Goal: Task Accomplishment & Management: Complete application form

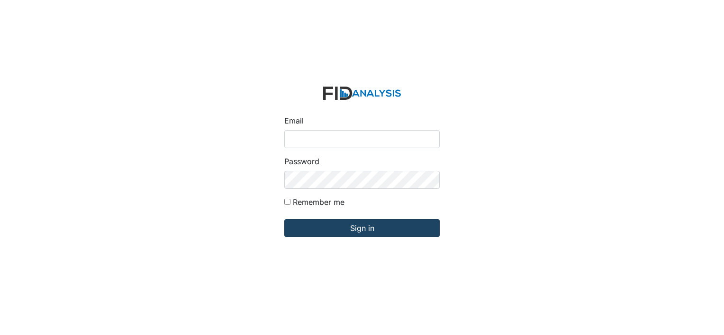
type input "[EMAIL_ADDRESS][DOMAIN_NAME]"
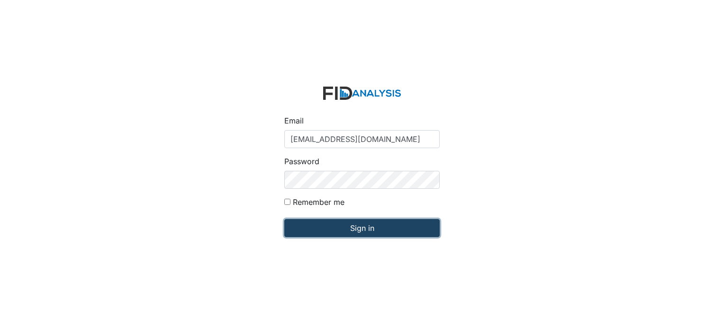
click at [326, 226] on input "Sign in" at bounding box center [361, 228] width 155 height 18
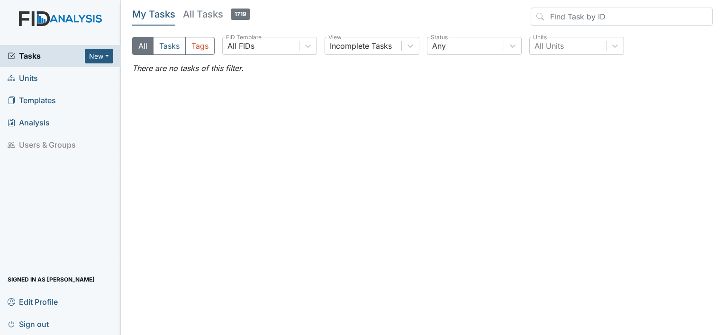
click at [65, 80] on link "Units" at bounding box center [60, 78] width 121 height 22
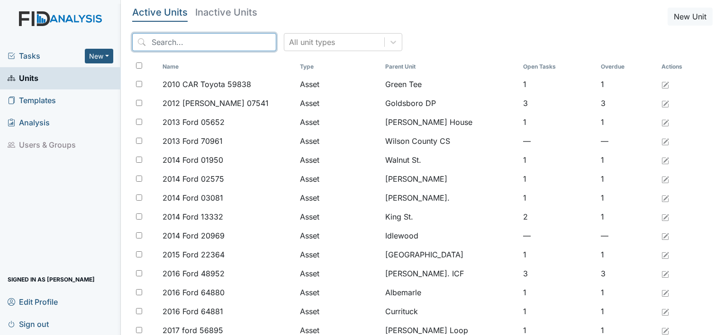
click at [199, 44] on input "search" at bounding box center [204, 42] width 144 height 18
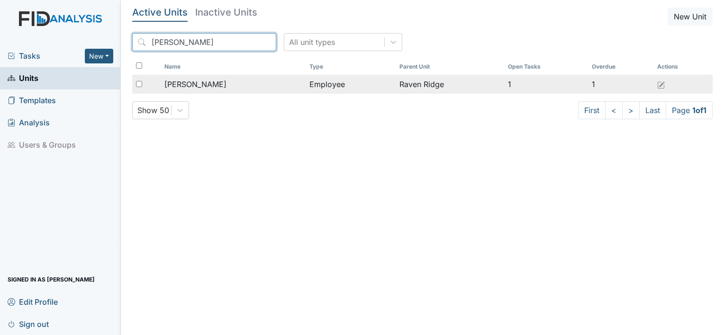
type input "constance"
click at [204, 87] on span "Pettiway, Constance" at bounding box center [195, 84] width 62 height 11
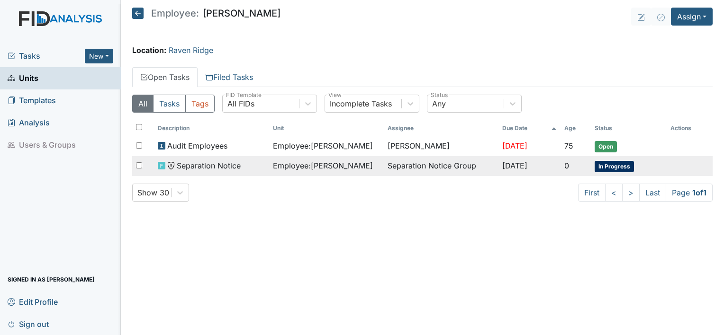
click at [616, 166] on span "In Progress" at bounding box center [613, 166] width 39 height 11
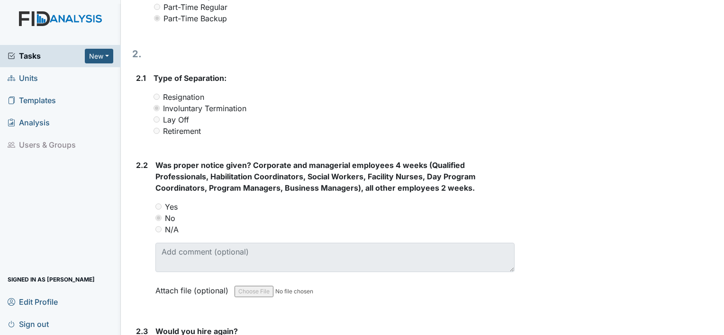
scroll to position [531, 0]
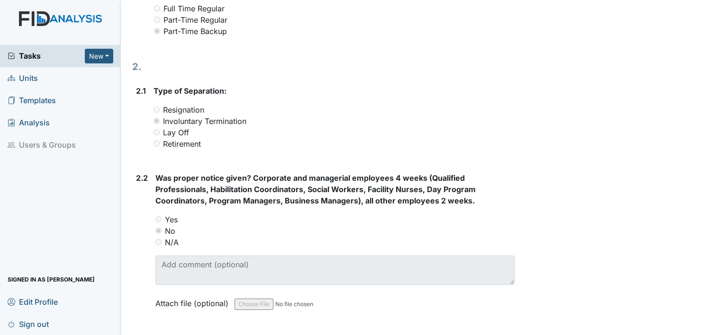
click at [159, 112] on div "Resignation" at bounding box center [333, 109] width 361 height 11
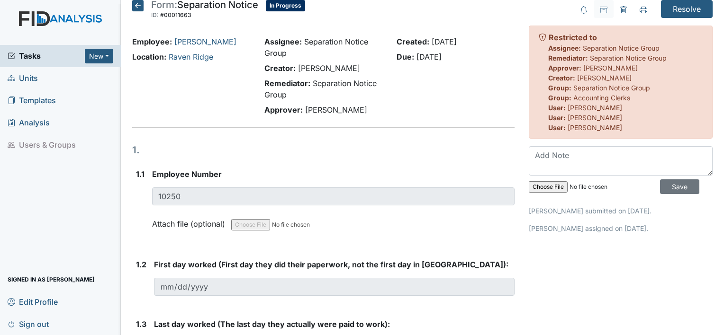
scroll to position [0, 0]
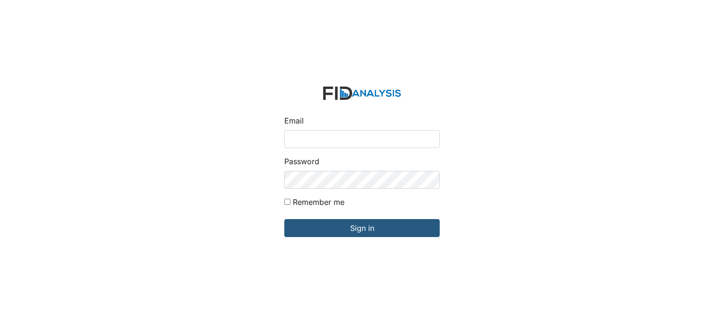
type input "[EMAIL_ADDRESS][DOMAIN_NAME]"
click at [311, 237] on form "Email swhite@lifeincorporated.com Password Remember me Sign in" at bounding box center [362, 168] width 170 height 178
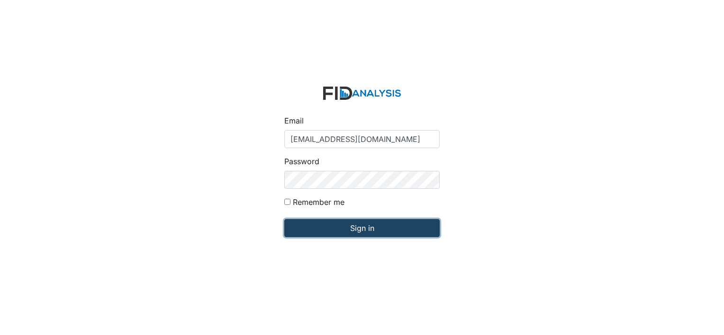
click at [314, 233] on input "Sign in" at bounding box center [361, 228] width 155 height 18
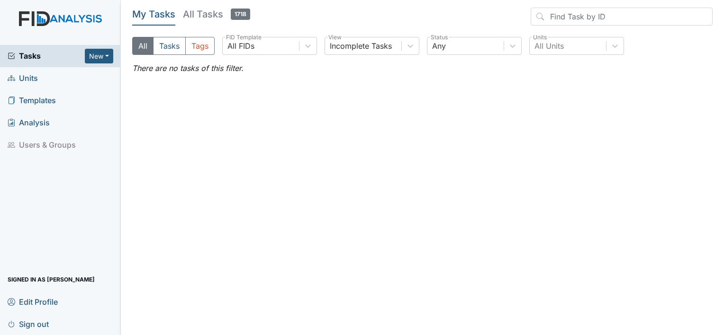
click at [34, 83] on span "Units" at bounding box center [23, 78] width 30 height 15
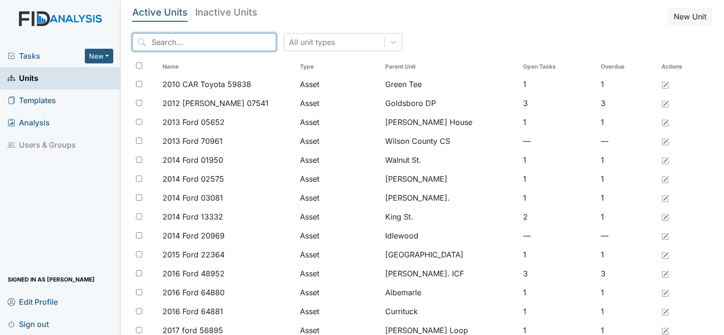
click at [186, 45] on input "search" at bounding box center [204, 42] width 144 height 18
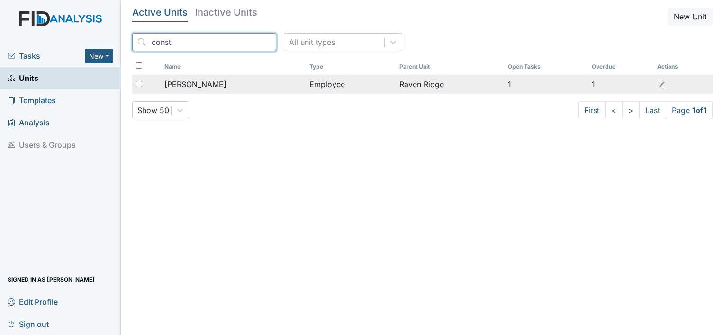
type input "const"
click at [206, 84] on span "[PERSON_NAME]" at bounding box center [195, 84] width 62 height 11
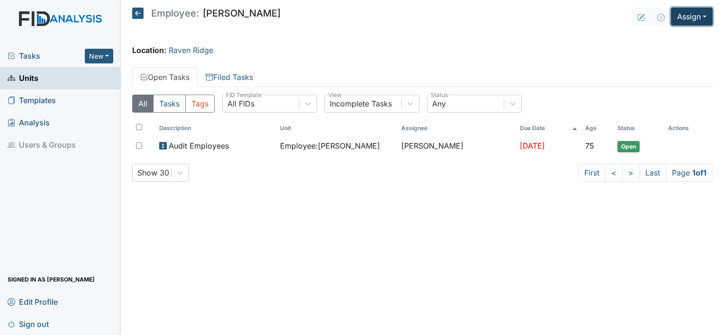
click at [688, 17] on button "Assign" at bounding box center [692, 17] width 42 height 18
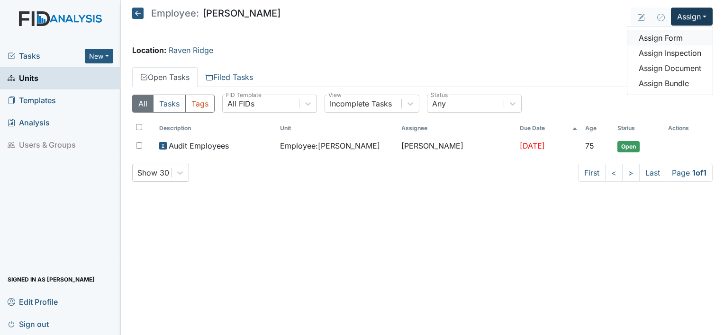
click at [664, 39] on link "Assign Form" at bounding box center [669, 37] width 85 height 15
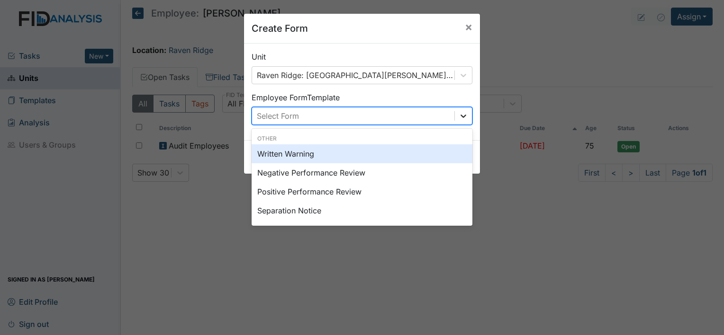
click at [458, 118] on icon at bounding box center [462, 115] width 9 height 9
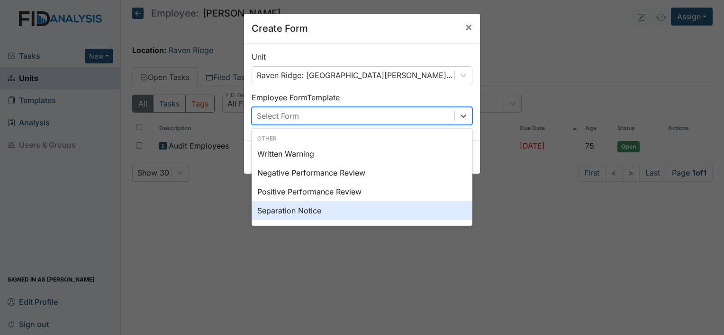
click at [432, 202] on div "Separation Notice" at bounding box center [361, 210] width 221 height 19
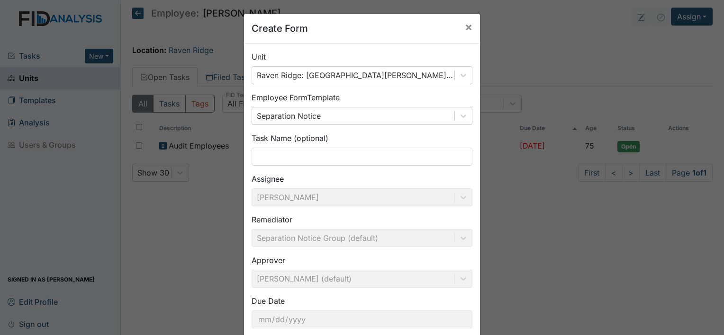
click at [560, 284] on div "Create Form × Unit Raven Ridge: Pettiway, Constance (Employee) Employee Form Te…" at bounding box center [362, 167] width 724 height 335
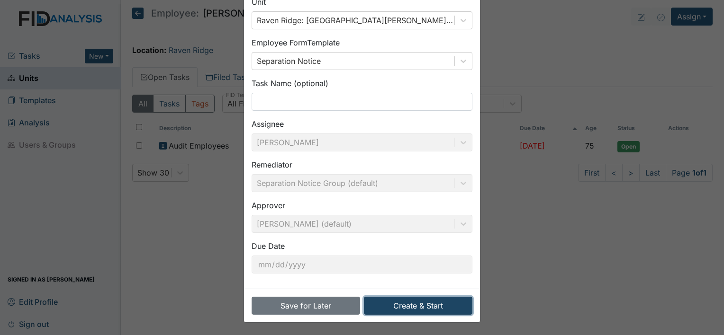
click at [442, 302] on button "Create & Start" at bounding box center [418, 306] width 108 height 18
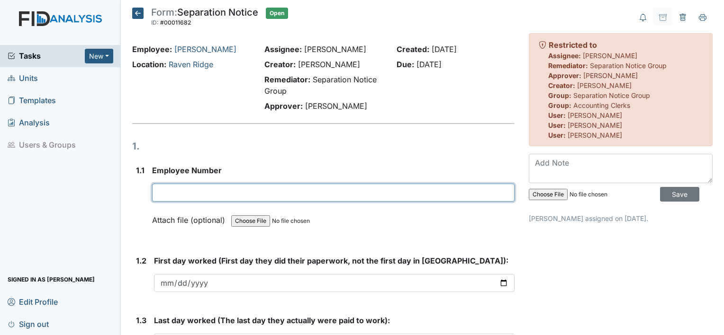
click at [199, 192] on input "text" at bounding box center [333, 193] width 362 height 18
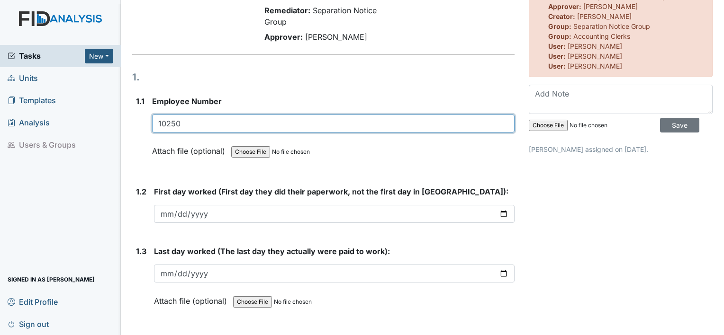
scroll to position [122, 0]
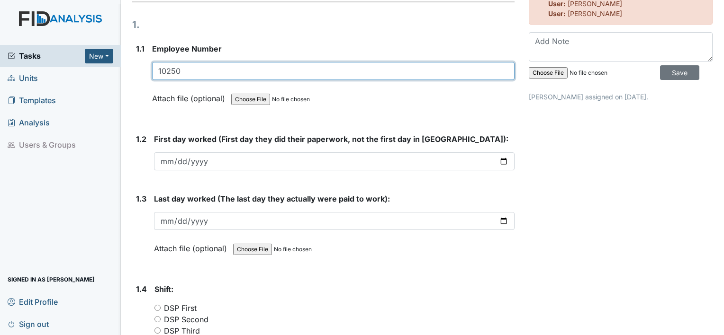
type input "10250"
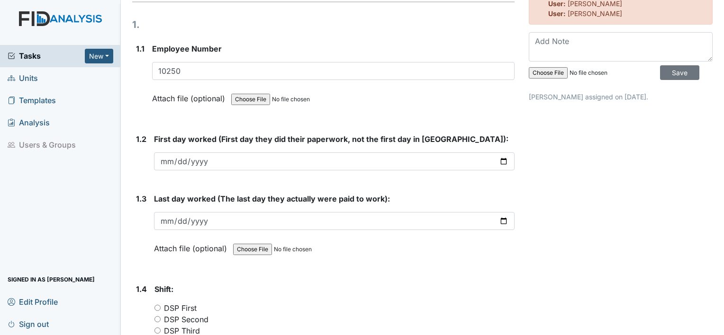
click at [161, 157] on input "date" at bounding box center [334, 161] width 360 height 18
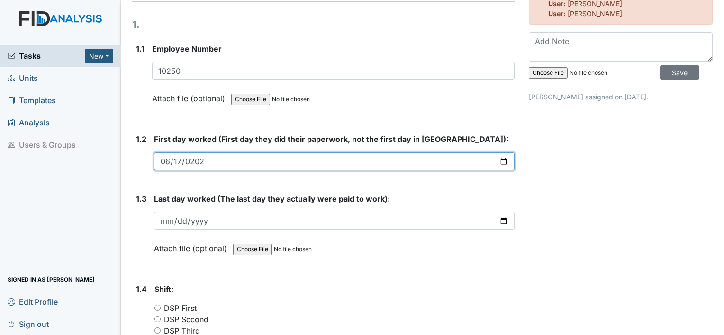
type input "2025-06-17"
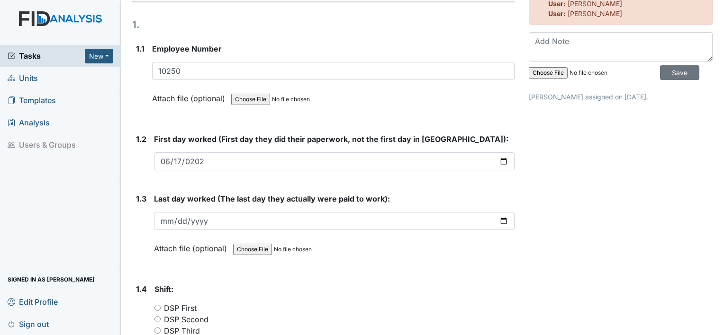
click at [197, 220] on input "date" at bounding box center [334, 221] width 360 height 18
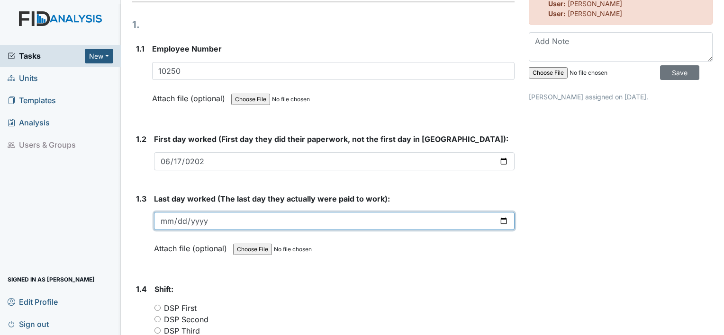
click at [163, 224] on input "date" at bounding box center [334, 221] width 360 height 18
type input "2025-09-09"
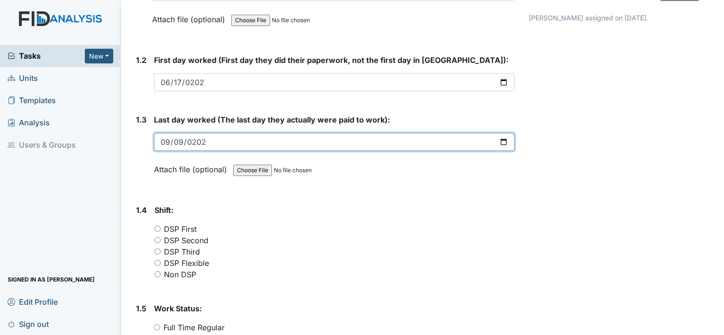
scroll to position [266, 0]
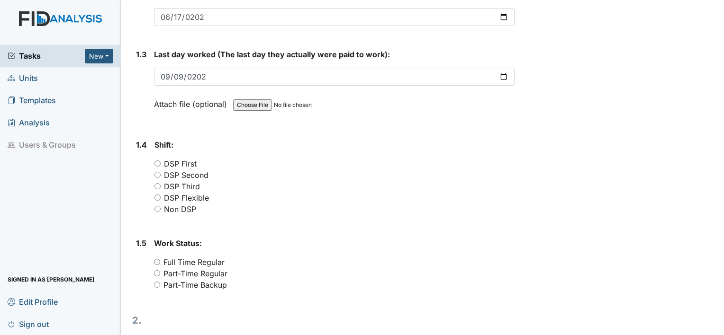
click at [157, 195] on input "DSP Flexible" at bounding box center [157, 198] width 6 height 6
radio input "true"
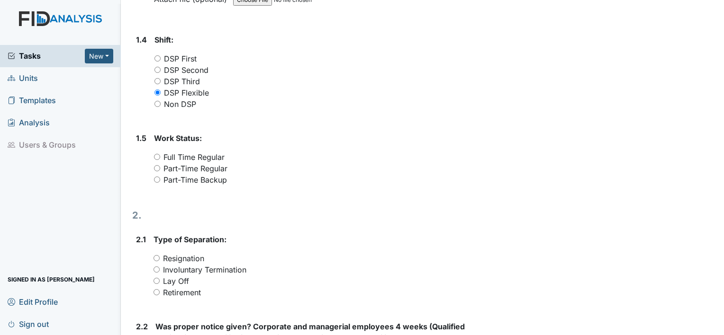
scroll to position [408, 0]
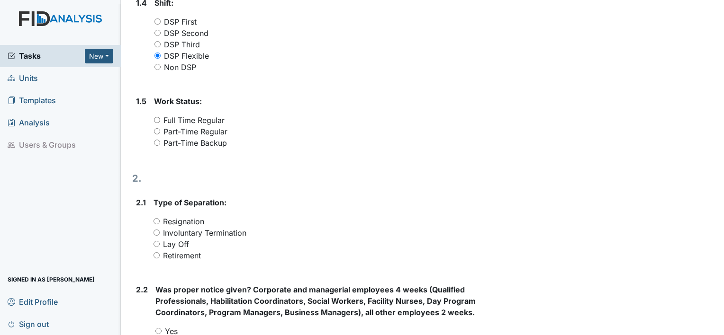
click at [154, 141] on input "Part-Time Backup" at bounding box center [157, 143] width 6 height 6
radio input "true"
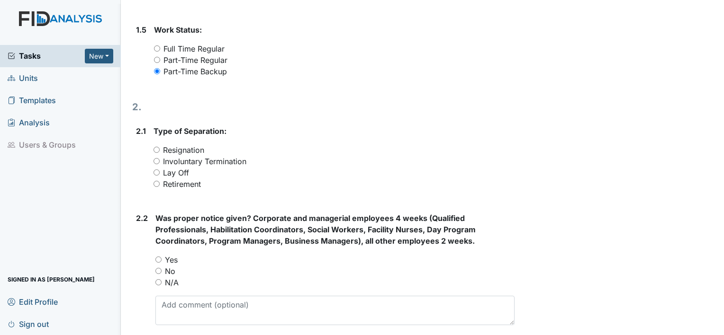
scroll to position [503, 0]
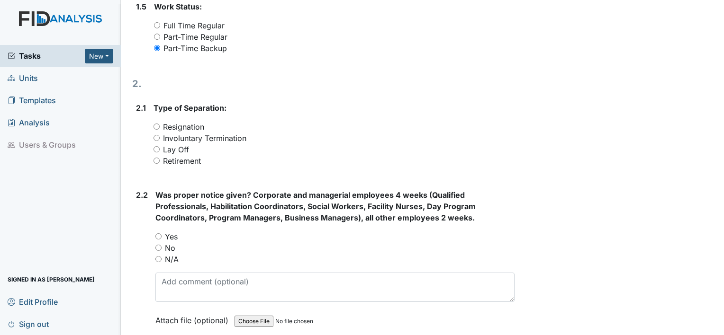
click at [157, 126] on input "Resignation" at bounding box center [156, 127] width 6 height 6
radio input "true"
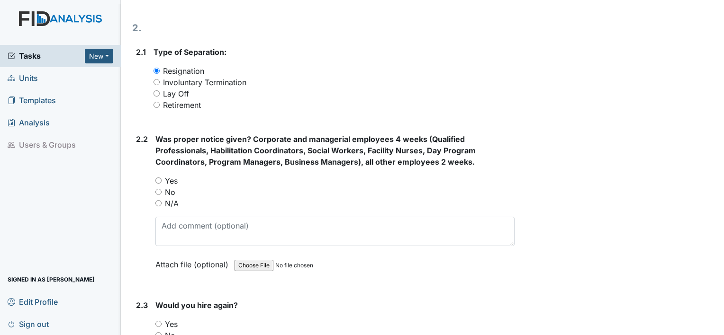
scroll to position [645, 0]
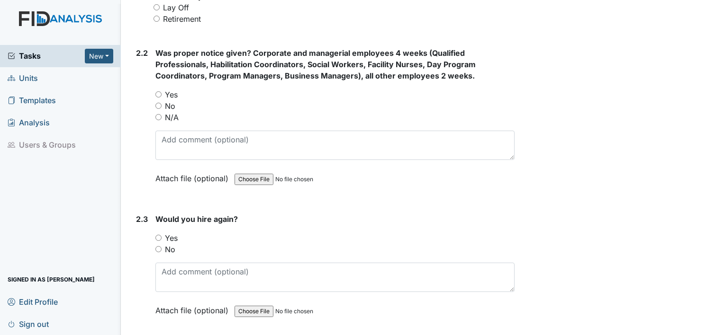
click at [161, 105] on input "No" at bounding box center [158, 106] width 6 height 6
radio input "true"
click at [156, 236] on input "Yes" at bounding box center [158, 238] width 6 height 6
radio input "true"
click at [157, 248] on input "No" at bounding box center [158, 249] width 6 height 6
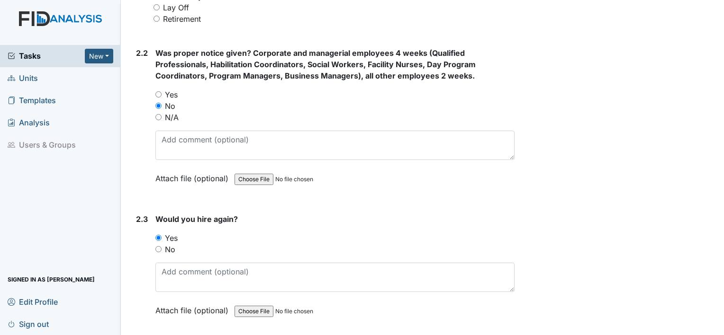
radio input "true"
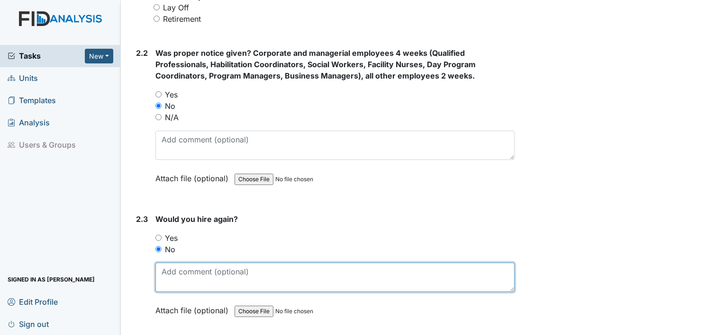
click at [173, 267] on textarea at bounding box center [334, 277] width 359 height 29
type textarea "w"
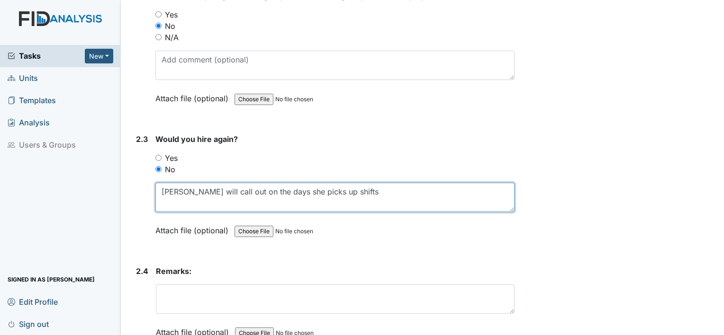
scroll to position [740, 0]
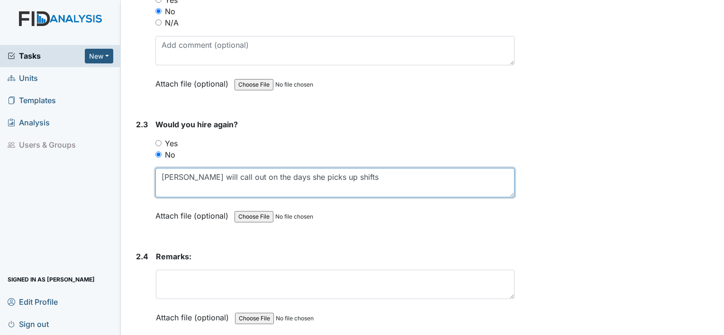
click at [360, 177] on textarea "Ms Pettway will call out on the days she picks up shifts" at bounding box center [334, 182] width 359 height 29
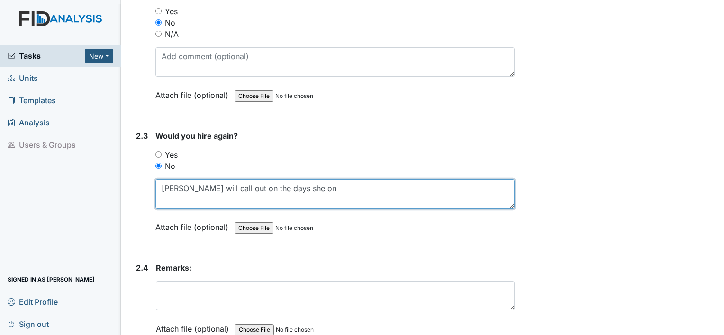
scroll to position [729, 0]
click at [319, 186] on textarea "Ms Pettway will call out on the days she on" at bounding box center [334, 193] width 359 height 29
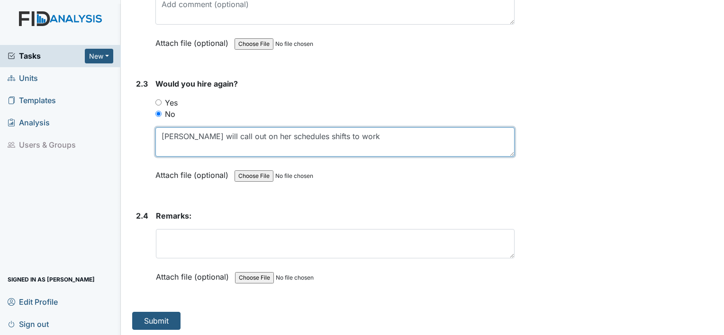
type textarea "Ms Pettway will call out on her schedules shifts to work"
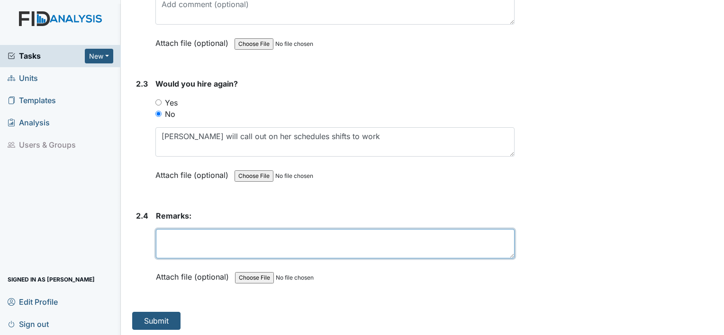
click at [203, 239] on textarea at bounding box center [335, 243] width 358 height 29
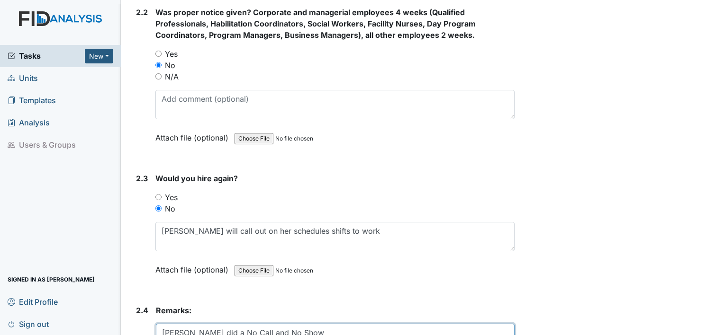
type textarea "Ms Pettway did a No Call and No Show"
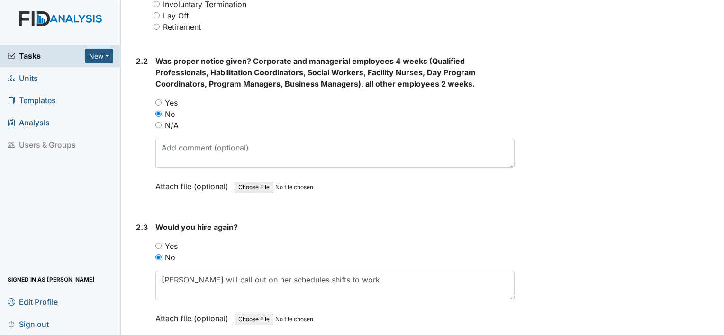
scroll to position [780, 0]
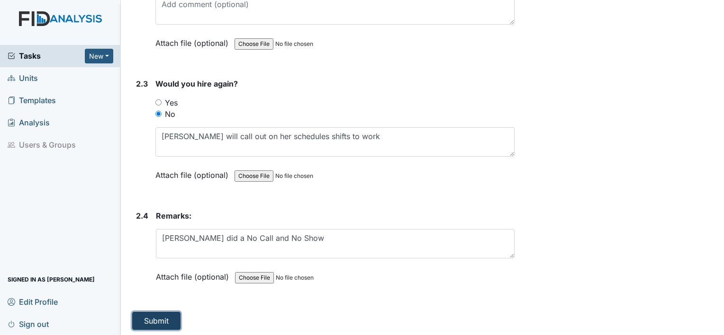
click at [153, 322] on button "Submit" at bounding box center [156, 321] width 48 height 18
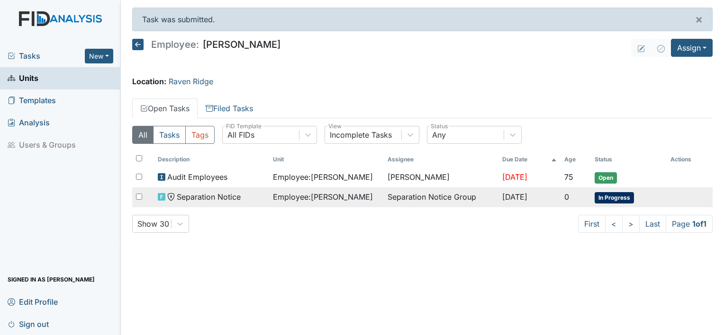
click at [502, 205] on td "[DATE]" at bounding box center [529, 198] width 62 height 20
